Goal: Information Seeking & Learning: Learn about a topic

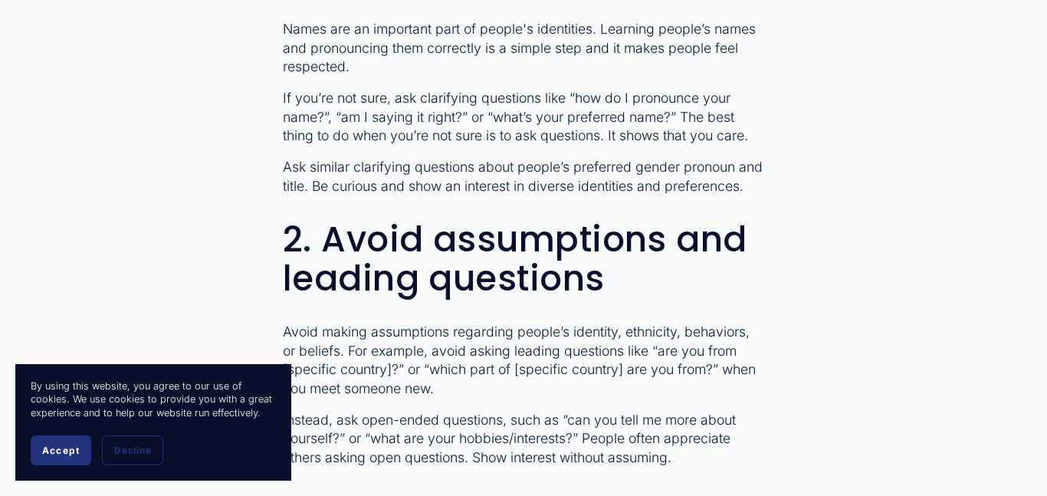
scroll to position [1080, 0]
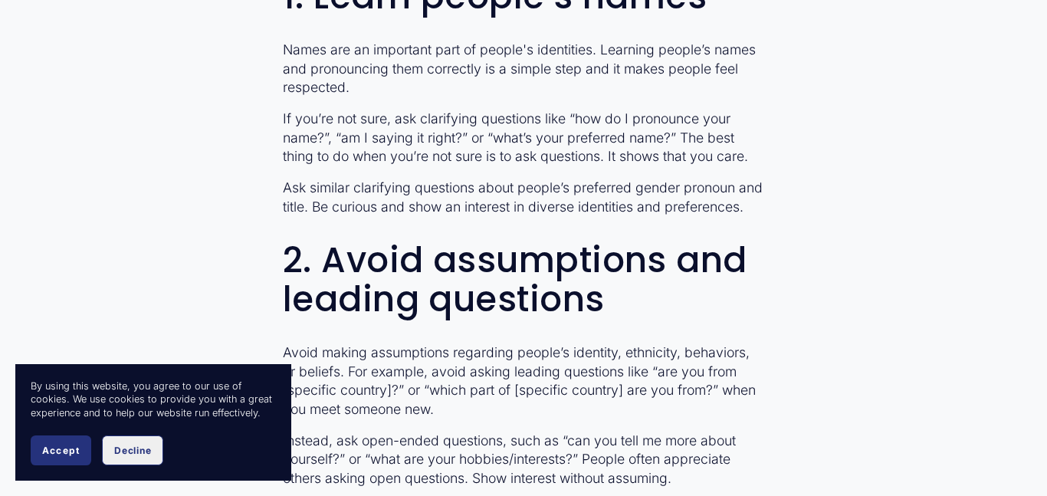
click at [147, 459] on button "Decline" at bounding box center [132, 450] width 61 height 30
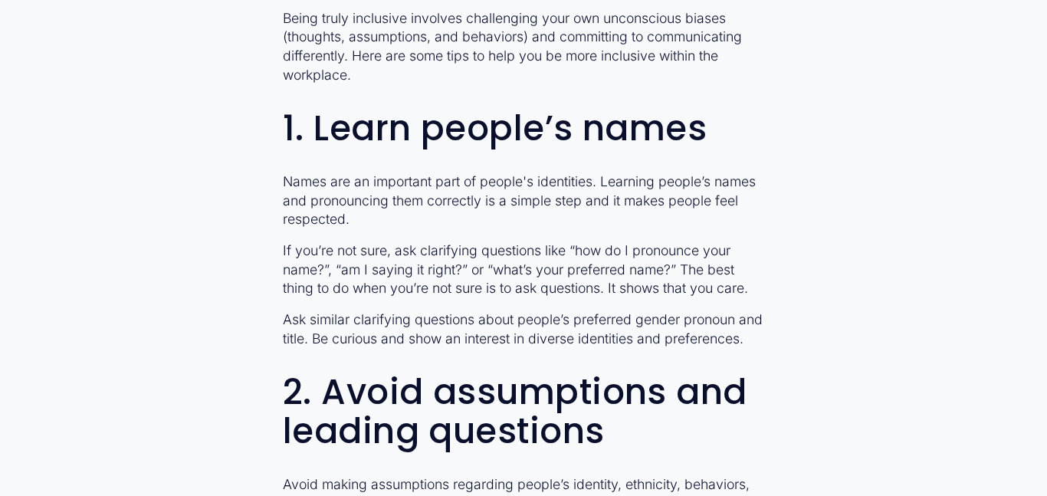
scroll to position [944, 0]
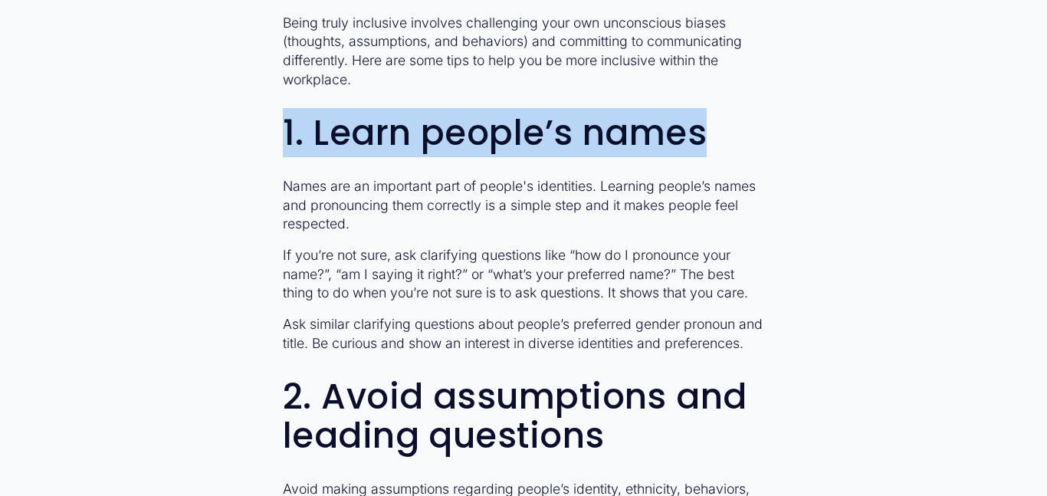
drag, startPoint x: 705, startPoint y: 123, endPoint x: 263, endPoint y: 106, distance: 442.0
copy h2 "1. Learn people’s names"
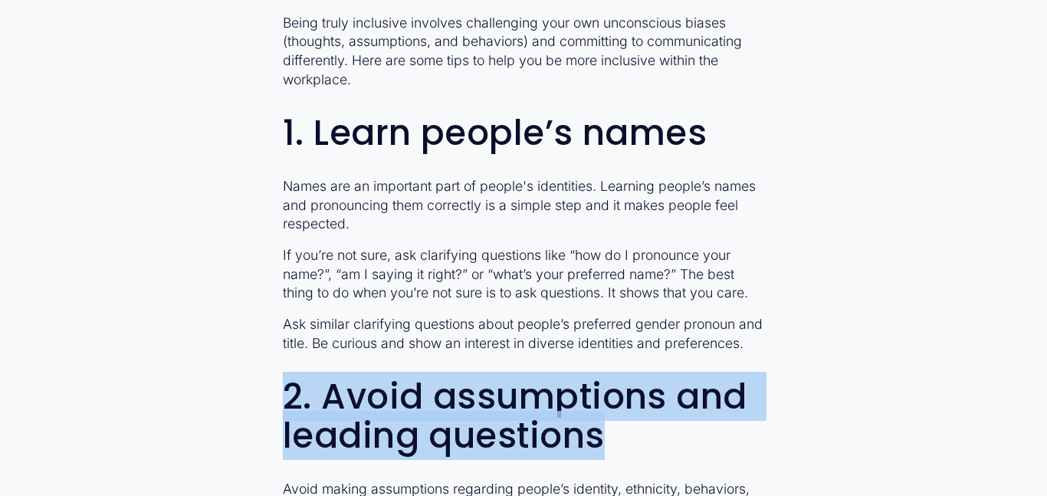
drag, startPoint x: 638, startPoint y: 454, endPoint x: 278, endPoint y: 396, distance: 364.9
copy h2 "2. Avoid assumptions and leading questions"
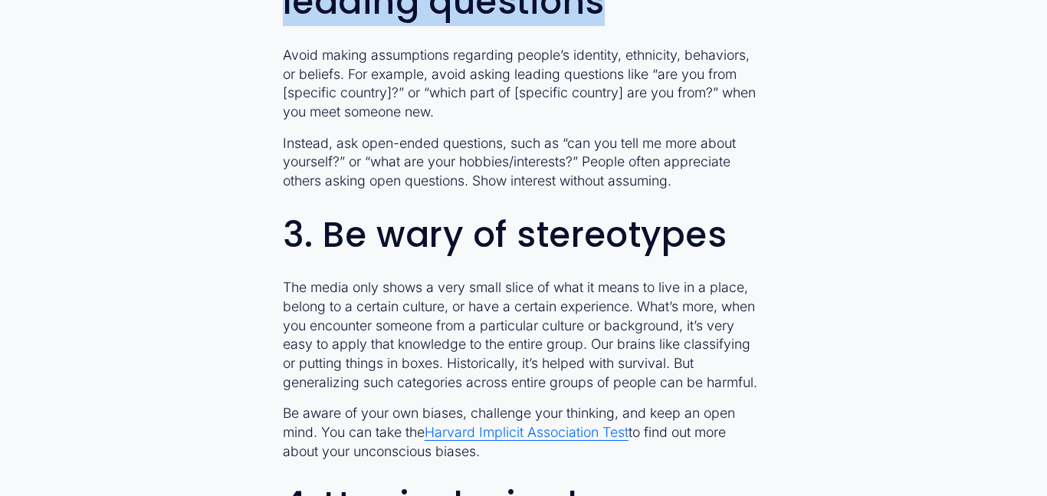
scroll to position [1395, 0]
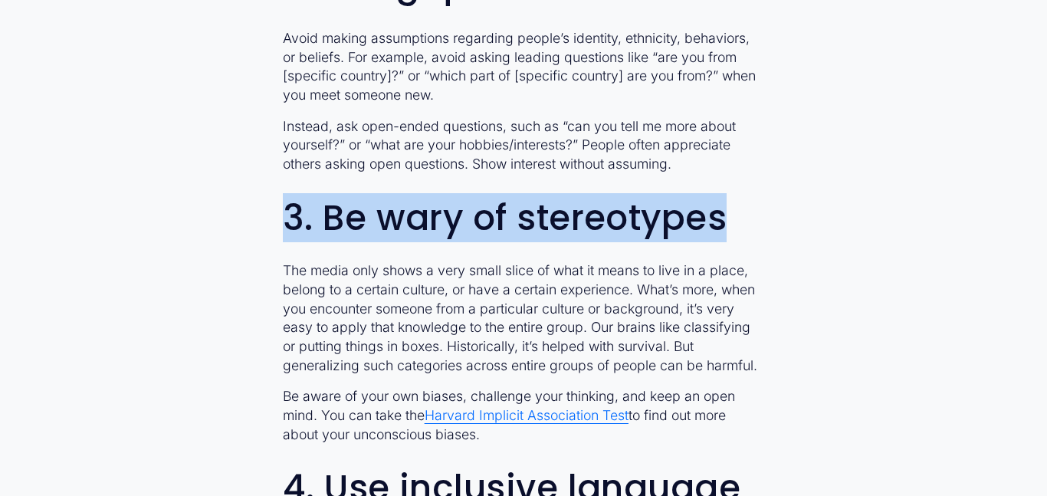
drag, startPoint x: 729, startPoint y: 210, endPoint x: 219, endPoint y: 185, distance: 511.2
copy h2 "3. Be wary of stereotypes"
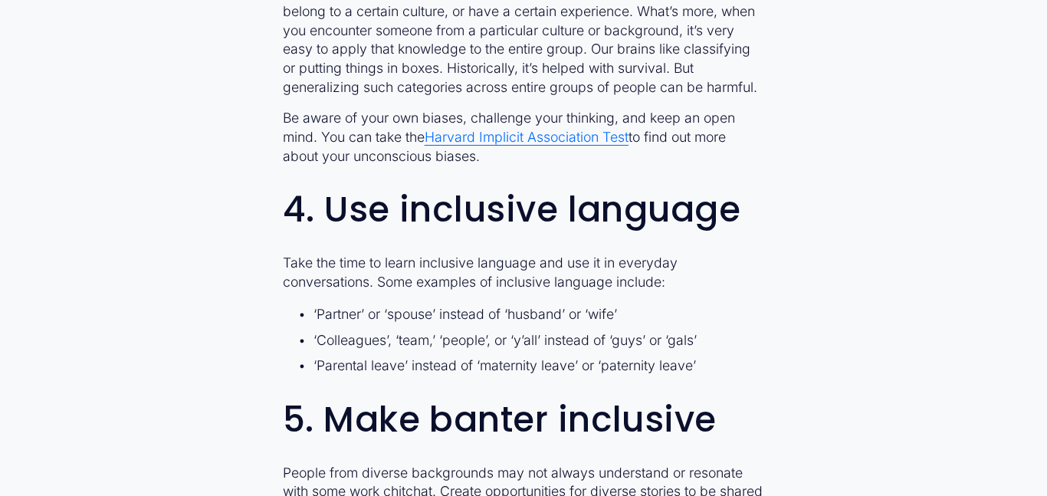
scroll to position [1684, 0]
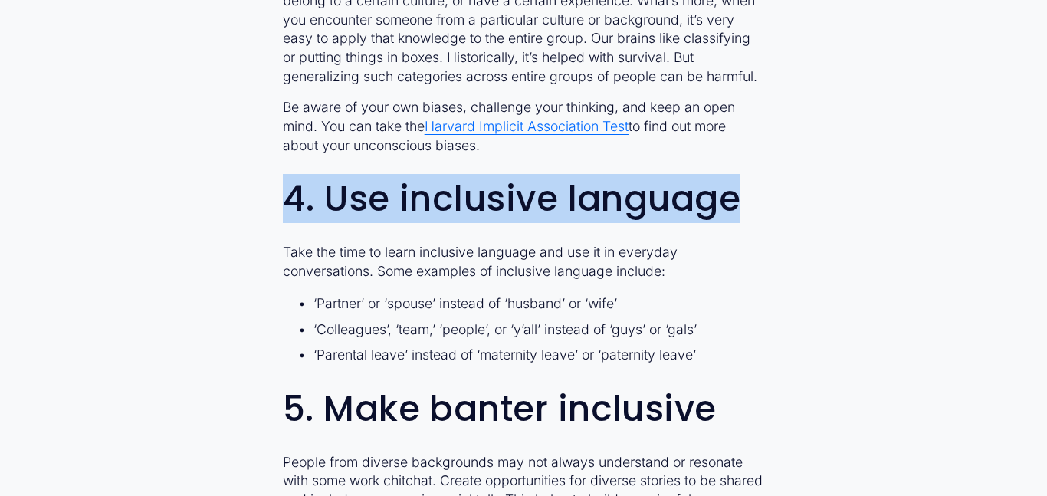
drag, startPoint x: 740, startPoint y: 197, endPoint x: 257, endPoint y: 176, distance: 483.5
click at [257, 176] on article "10 ways to be more inclusive at work May 25 Written By Jess van Roekel How to c…" at bounding box center [523, 298] width 1047 height 3820
copy h2 "4. Use inclusive language"
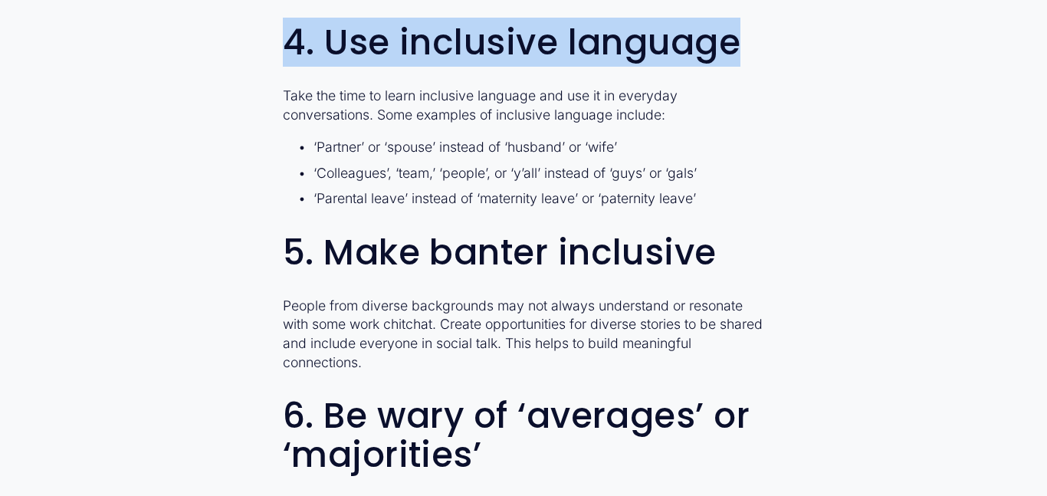
scroll to position [1841, 0]
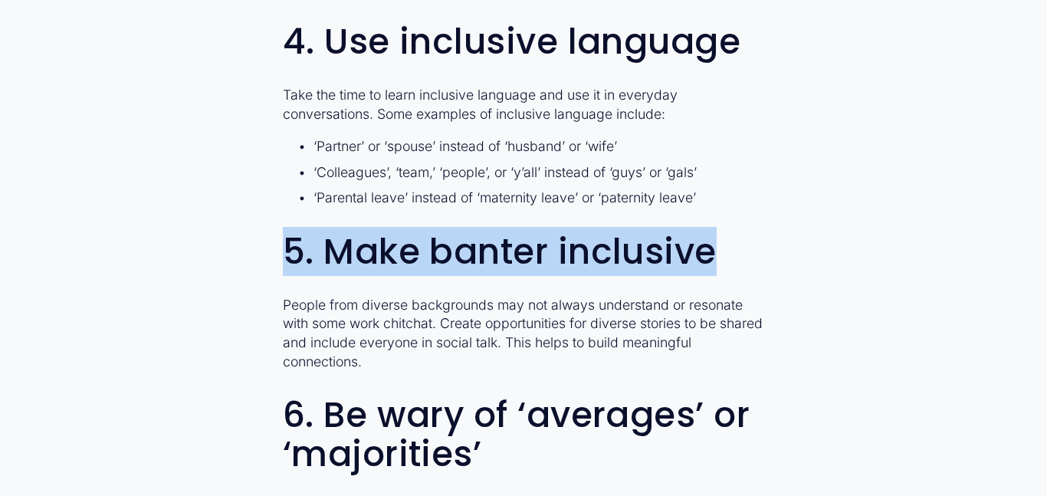
drag, startPoint x: 720, startPoint y: 251, endPoint x: 237, endPoint y: 215, distance: 484.4
click at [237, 215] on article "10 ways to be more inclusive at work May 25 Written By Jess van Roekel How to c…" at bounding box center [523, 140] width 1047 height 3820
copy h2 "5. Make banter inclusive"
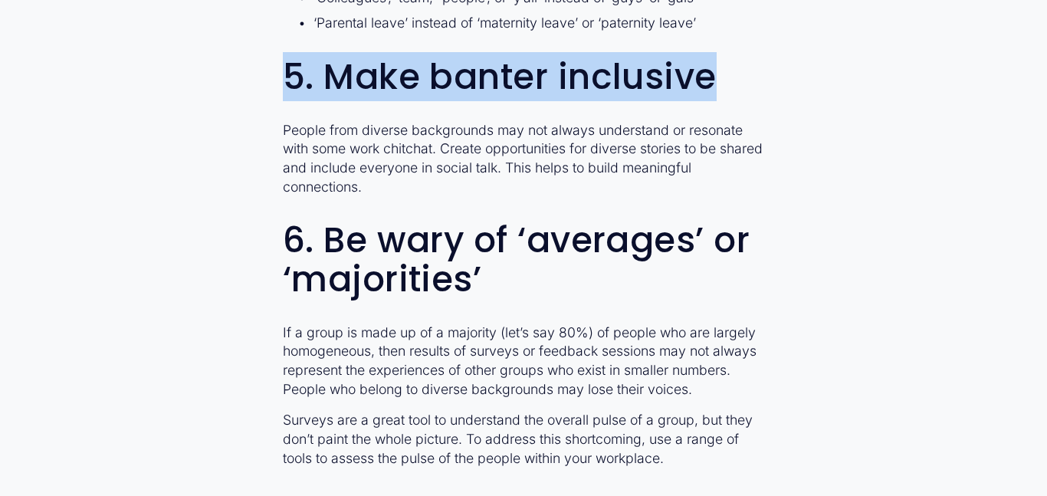
scroll to position [2014, 0]
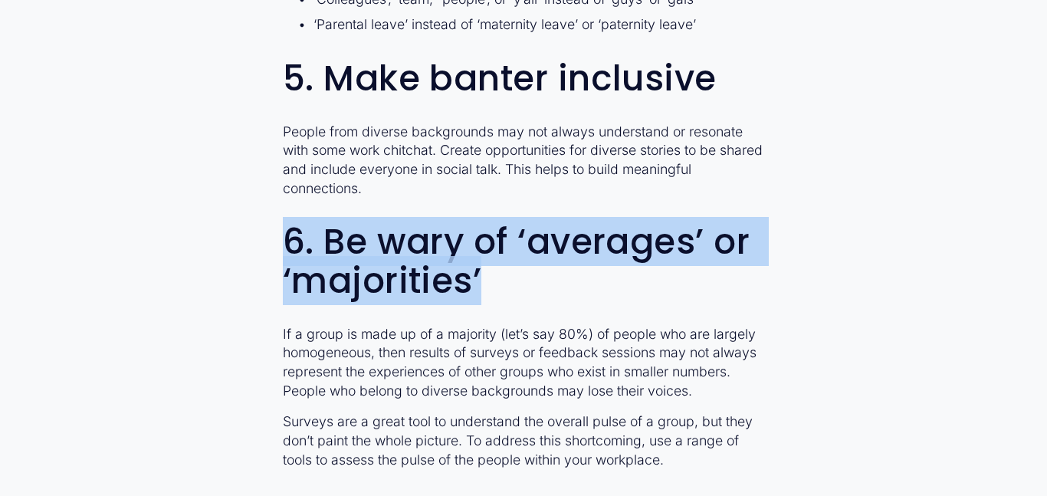
drag, startPoint x: 509, startPoint y: 285, endPoint x: 248, endPoint y: 209, distance: 271.7
copy h2 "6. Be wary of ‘averages’ or ‘majorities’"
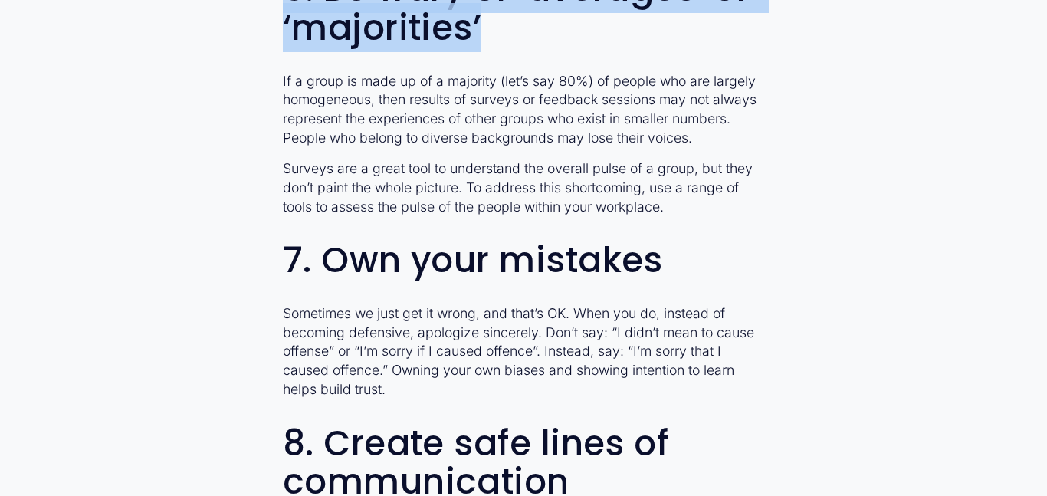
scroll to position [2269, 0]
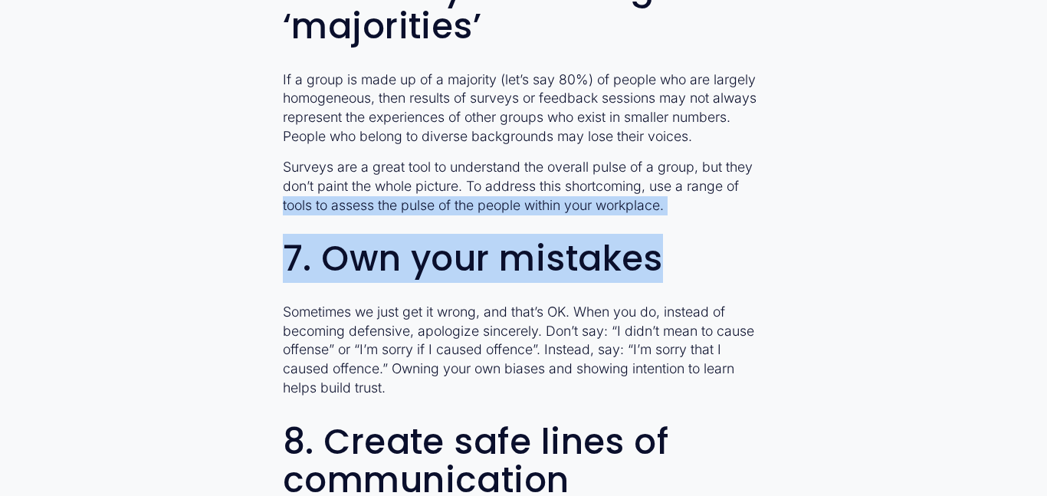
drag, startPoint x: 671, startPoint y: 251, endPoint x: 226, endPoint y: 212, distance: 446.4
click at [692, 246] on h2 "7. Own your mistakes" at bounding box center [523, 258] width 481 height 39
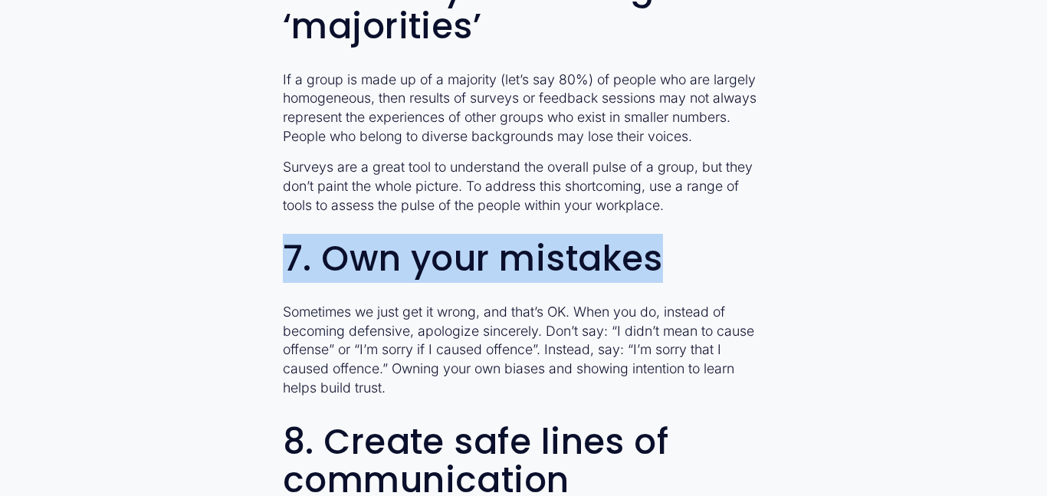
drag, startPoint x: 671, startPoint y: 251, endPoint x: 193, endPoint y: 221, distance: 478.6
copy h2 "7. Own your mistakes"
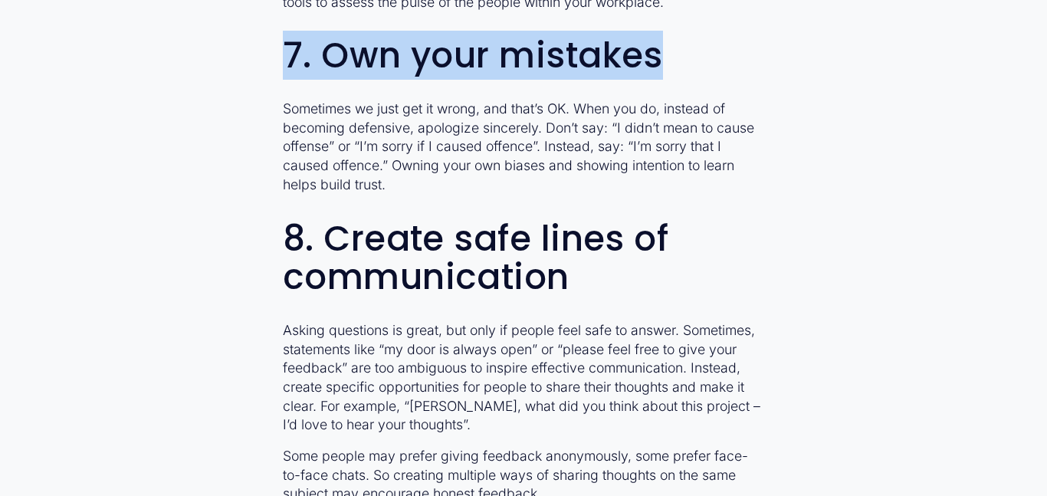
scroll to position [2586, 0]
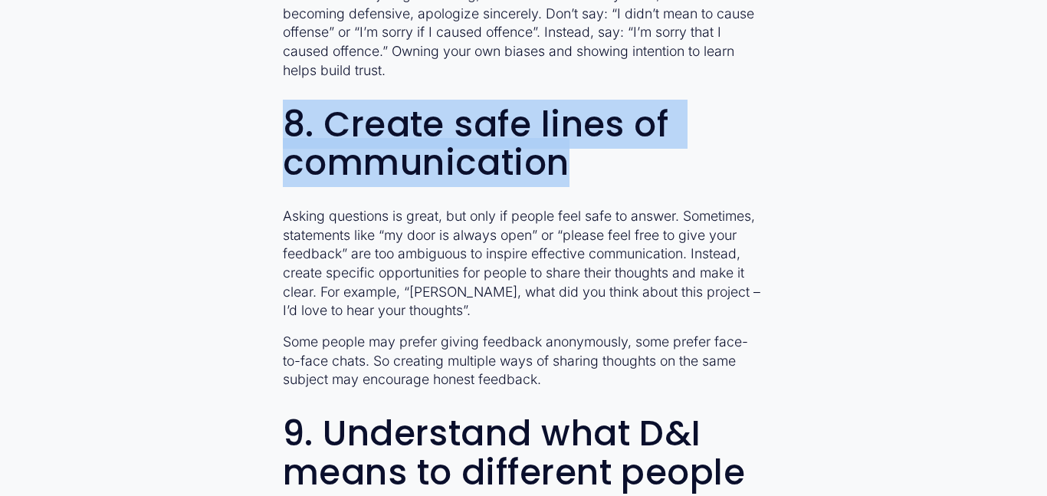
drag, startPoint x: 583, startPoint y: 179, endPoint x: 284, endPoint y: 115, distance: 305.9
click at [284, 115] on h2 "8. Create safe lines of communication" at bounding box center [523, 143] width 481 height 77
copy h2 "8. Create safe lines of communication"
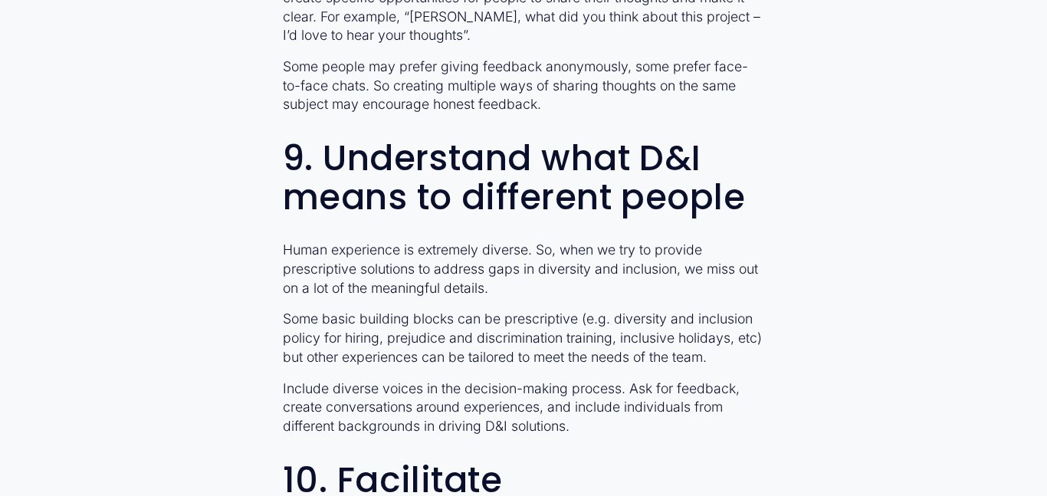
scroll to position [2864, 0]
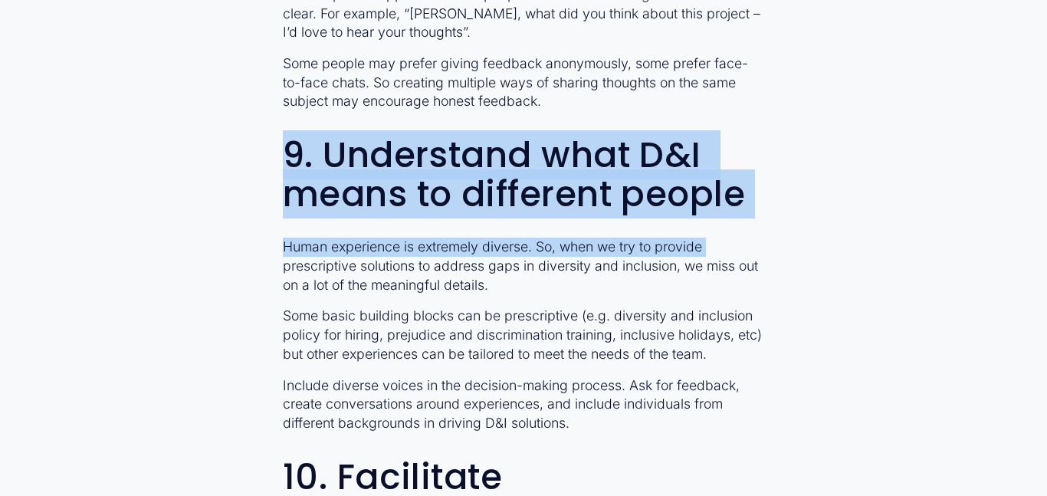
drag, startPoint x: 784, startPoint y: 216, endPoint x: 291, endPoint y: 146, distance: 498.7
click at [291, 146] on h2 "9. Understand what D&I means to different people" at bounding box center [523, 174] width 481 height 77
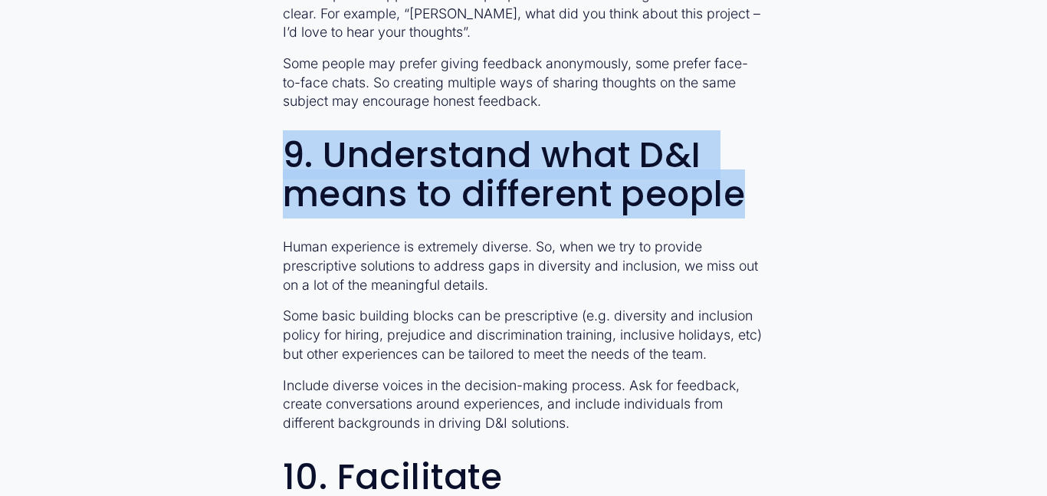
drag, startPoint x: 754, startPoint y: 202, endPoint x: 281, endPoint y: 145, distance: 476.4
copy h2 "9. Understand what D&I means to different people"
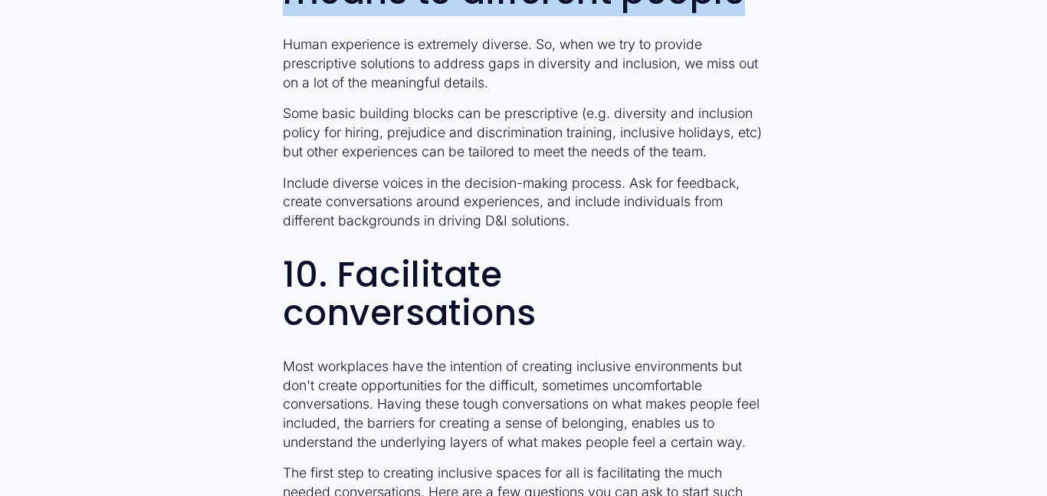
scroll to position [3066, 0]
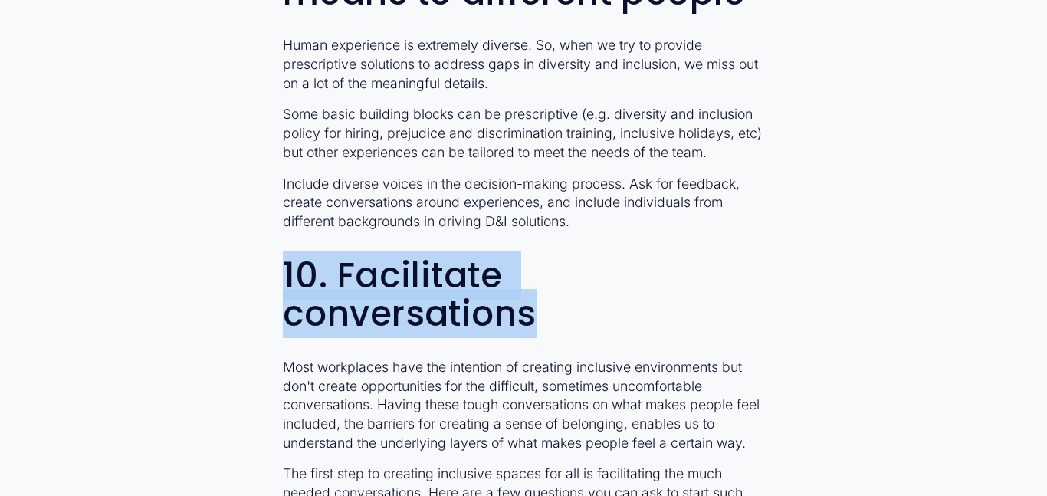
drag, startPoint x: 830, startPoint y: 265, endPoint x: 273, endPoint y: 249, distance: 557.6
copy h2 "10. Facilitate conversations"
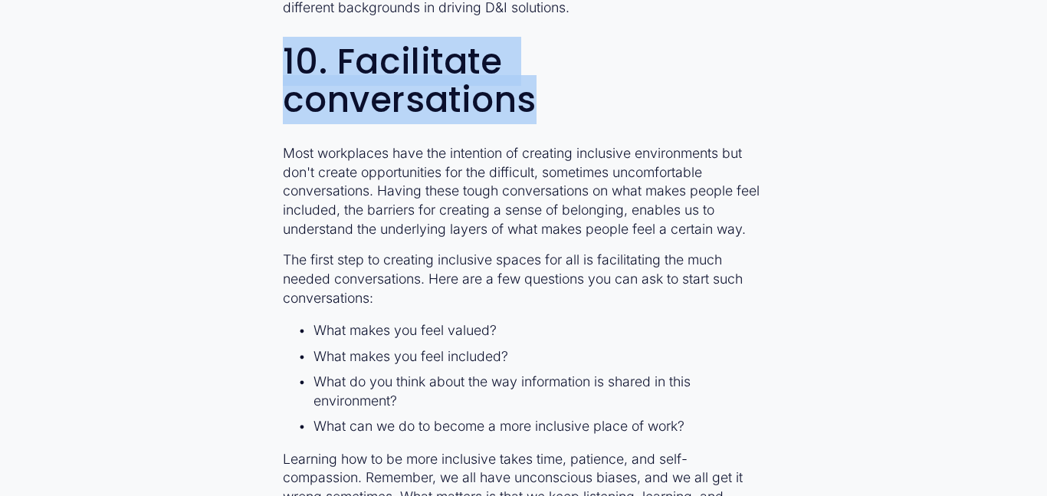
scroll to position [3465, 0]
